Goal: Navigation & Orientation: Find specific page/section

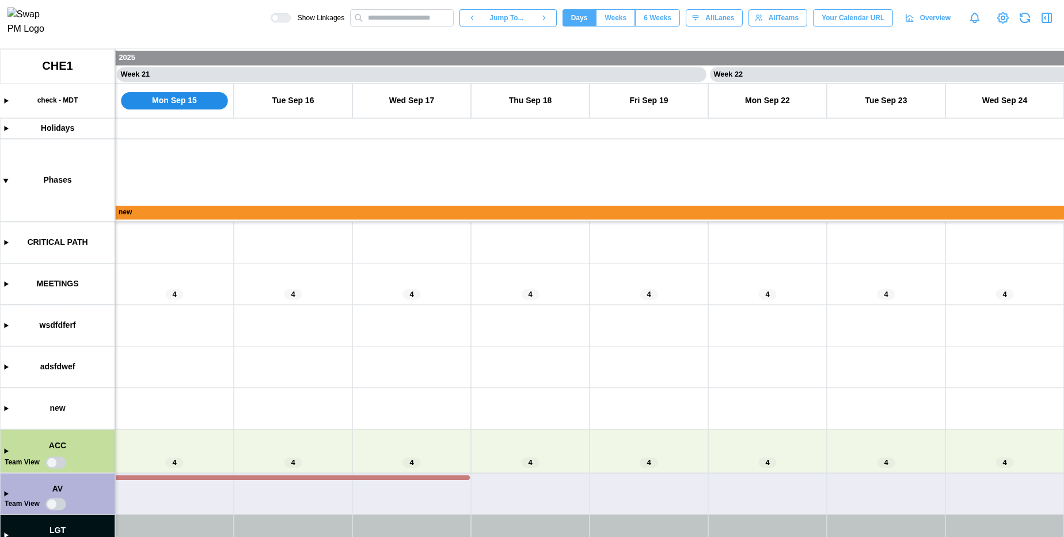
scroll to position [0, 11865]
click at [3, 494] on canvas at bounding box center [532, 293] width 1064 height 488
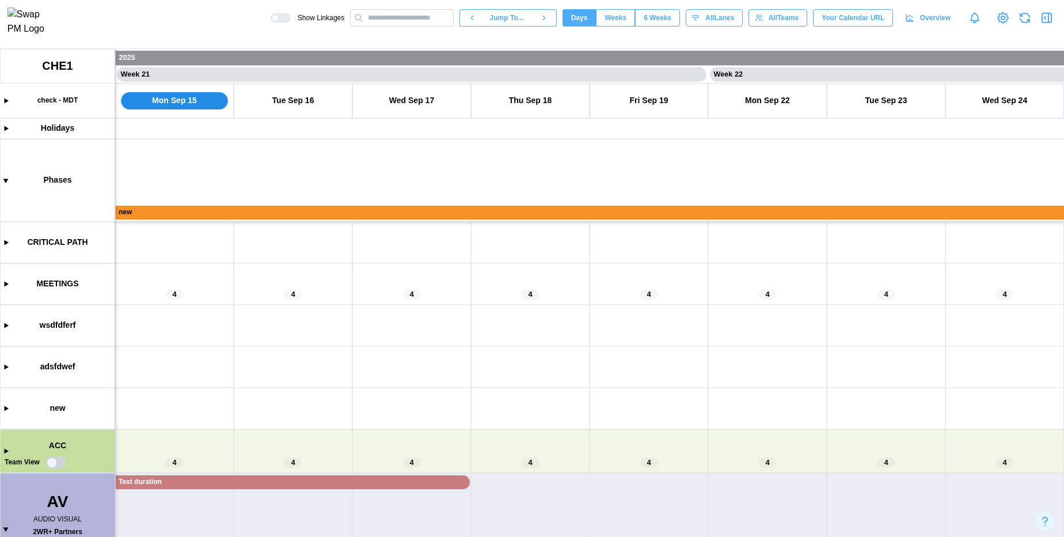
click at [174, 479] on canvas at bounding box center [532, 293] width 1064 height 488
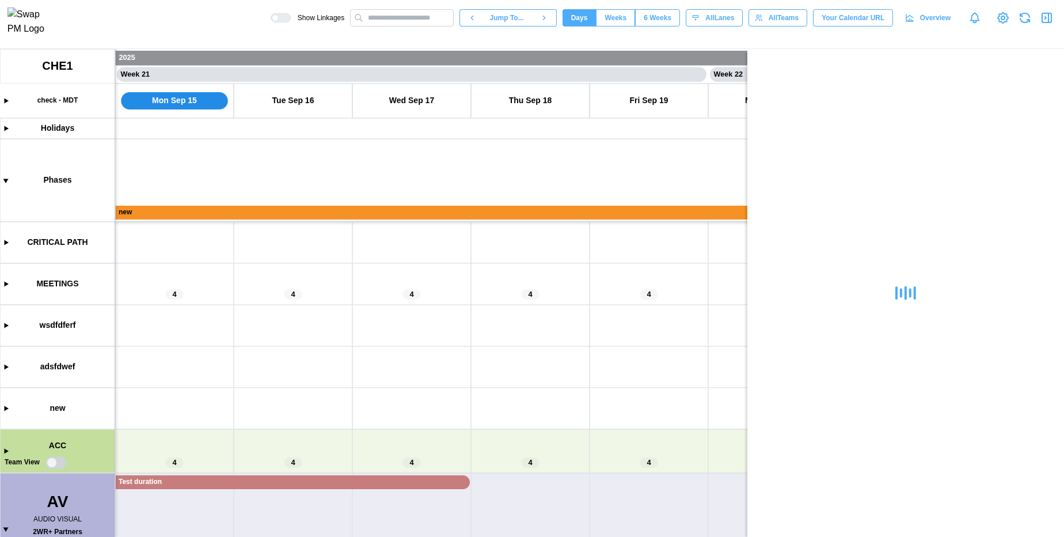
click at [207, 486] on canvas at bounding box center [532, 293] width 1064 height 488
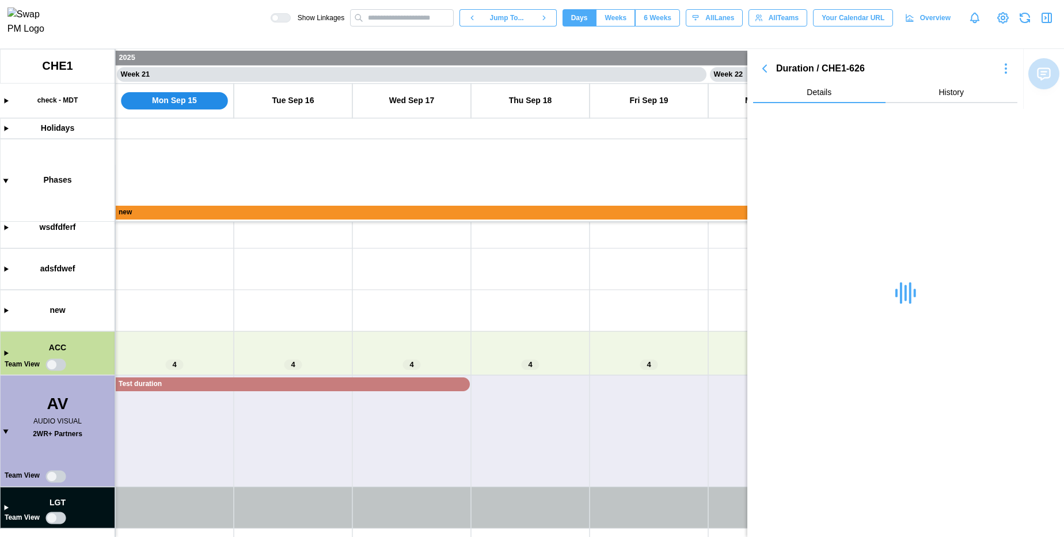
scroll to position [96, 0]
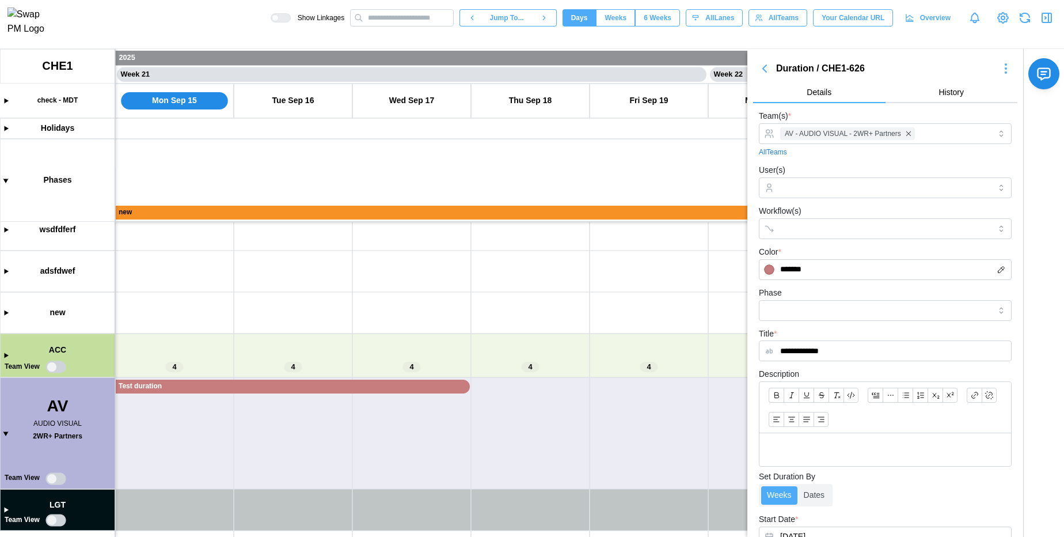
click at [195, 385] on canvas at bounding box center [532, 293] width 1064 height 488
click at [283, 287] on canvas at bounding box center [532, 293] width 1064 height 488
click at [397, 22] on input "text" at bounding box center [402, 17] width 104 height 17
click at [1044, 25] on icon "button" at bounding box center [1047, 18] width 14 height 14
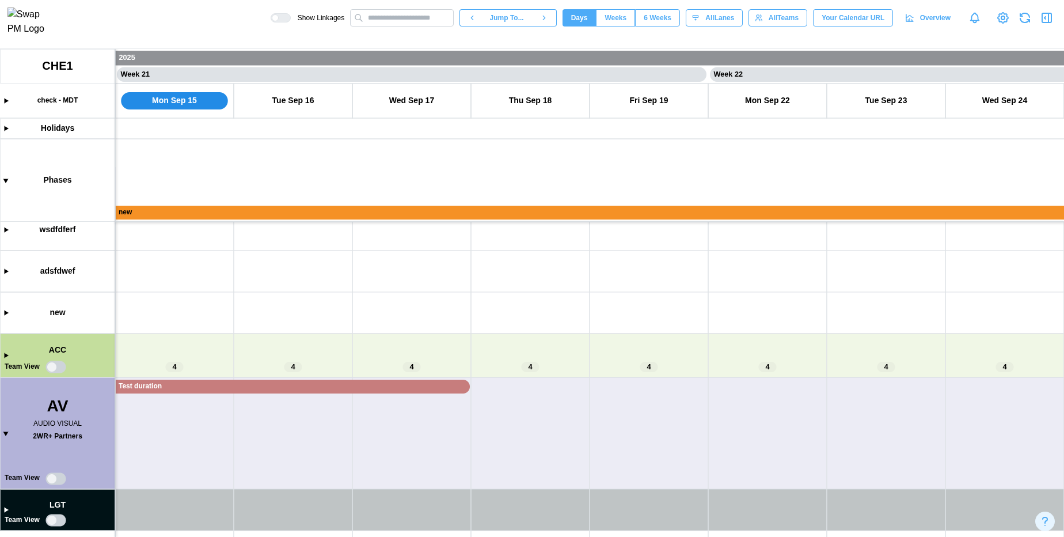
click at [1052, 18] on icon "button" at bounding box center [1047, 18] width 14 height 14
click at [1047, 22] on icon "button" at bounding box center [1047, 18] width 14 height 14
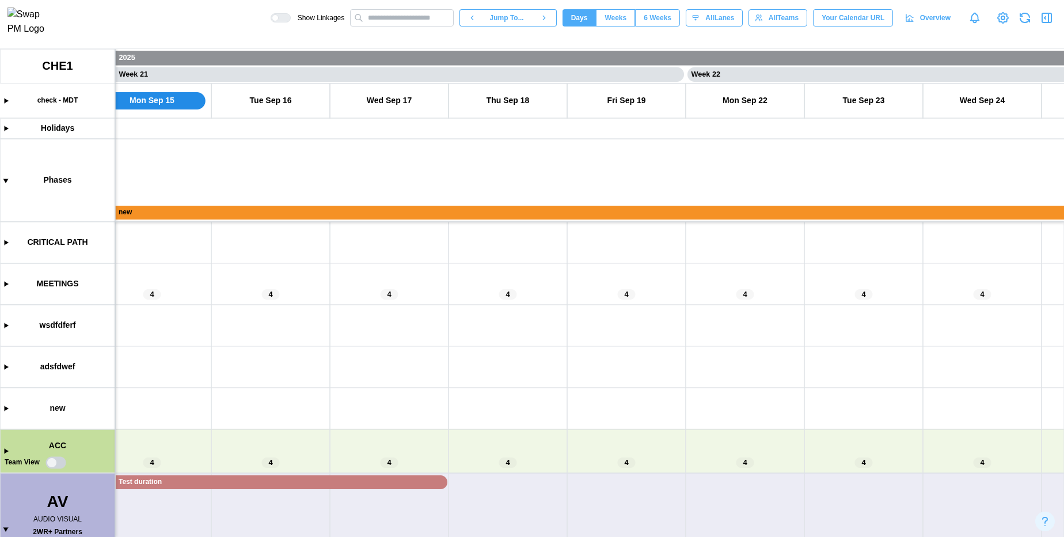
scroll to position [0, 12552]
